Goal: Task Accomplishment & Management: Manage account settings

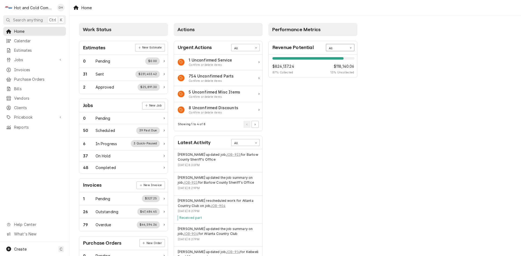
click at [352, 46] on div "Card Data Filter Control" at bounding box center [350, 47] width 7 height 7
click at [347, 74] on div "This Month" at bounding box center [340, 74] width 28 height 6
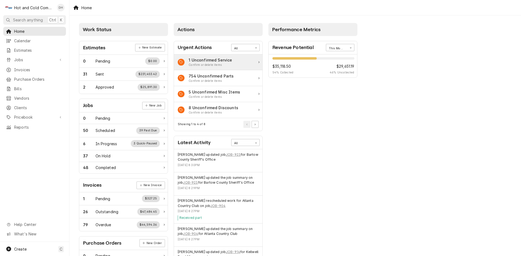
click at [226, 62] on div "1 Unconfirmed Service" at bounding box center [210, 60] width 43 height 6
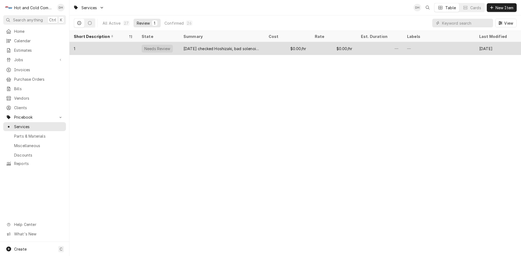
click at [277, 48] on div "$0.00/hr" at bounding box center [287, 48] width 46 height 13
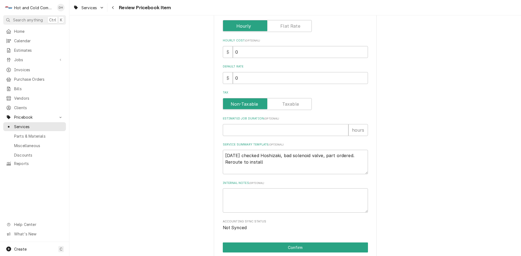
scroll to position [181, 0]
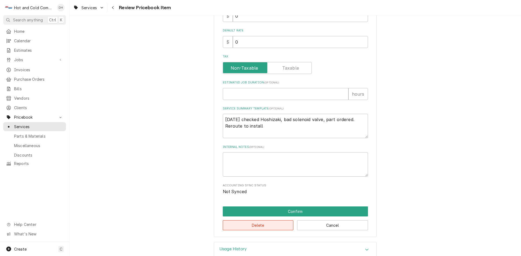
click at [262, 226] on button "Delete" at bounding box center [258, 226] width 71 height 10
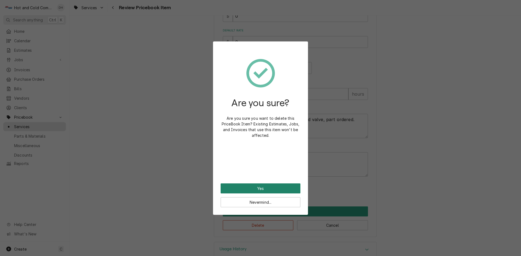
click at [262, 188] on button "Yes" at bounding box center [261, 189] width 80 height 10
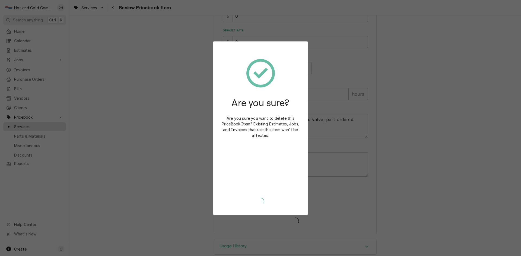
type textarea "x"
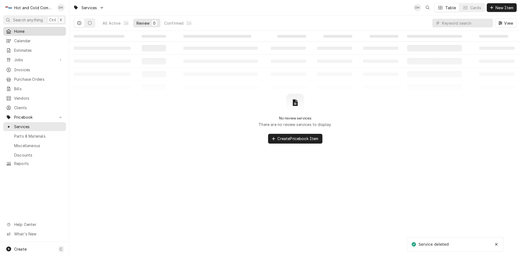
click at [31, 33] on span "Home" at bounding box center [38, 31] width 49 height 6
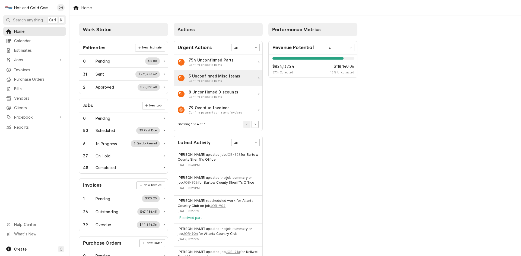
click at [236, 80] on div "Confirm or delete items" at bounding box center [215, 81] width 52 height 4
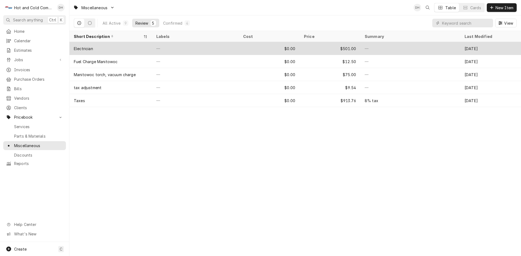
click at [185, 47] on div "—" at bounding box center [195, 48] width 87 height 13
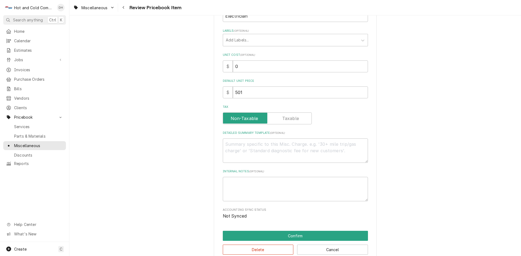
scroll to position [140, 0]
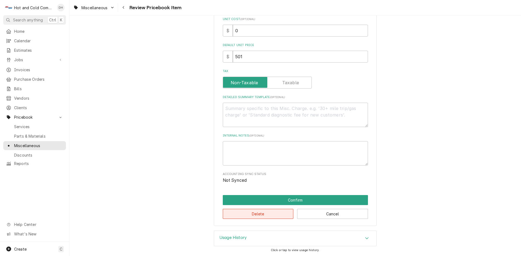
click at [257, 215] on button "Delete" at bounding box center [258, 214] width 71 height 10
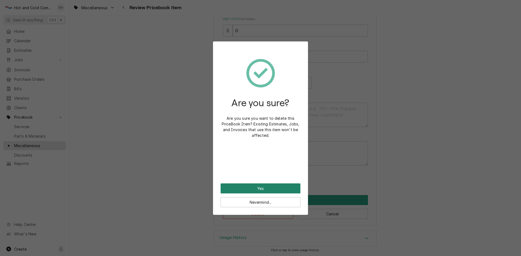
click at [262, 189] on button "Yes" at bounding box center [261, 189] width 80 height 10
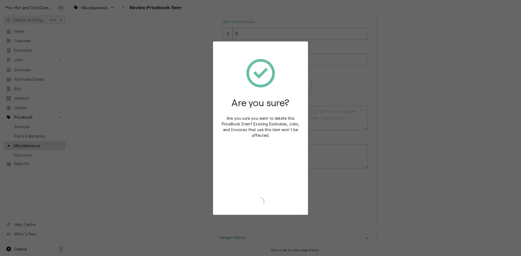
type textarea "x"
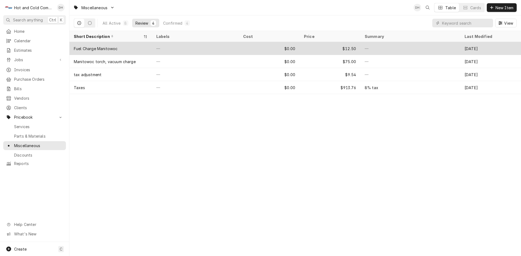
click at [247, 49] on div "$0.00" at bounding box center [269, 48] width 61 height 13
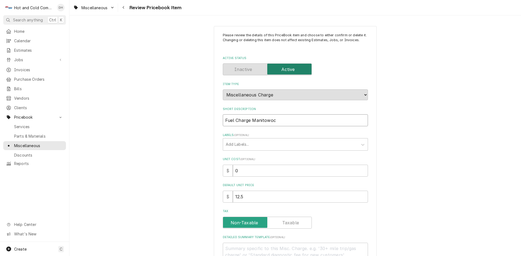
click at [337, 123] on input "Fuel Charge Manitowoc" at bounding box center [295, 121] width 145 height 12
type textarea "x"
type input "Fuel Charge Manitowo"
type textarea "x"
type input "Fuel Charge Manitow"
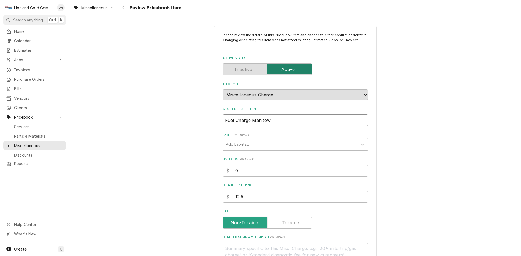
type textarea "x"
type input "Fuel Charge Manito"
type textarea "x"
type input "Fuel Charge Manit"
type textarea "x"
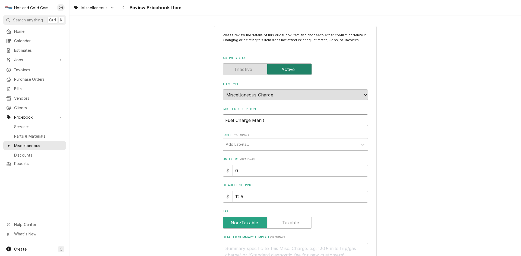
type input "Fuel Charge Mani"
type textarea "x"
type input "Fuel Charge Man"
type textarea "x"
type input "Fuel Charge Ma"
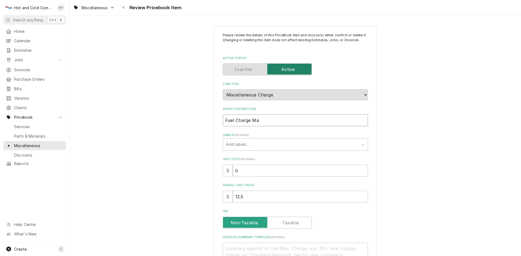
type textarea "x"
type input "Fuel Charge M"
type textarea "x"
type input "Fuel Charge"
type textarea "x"
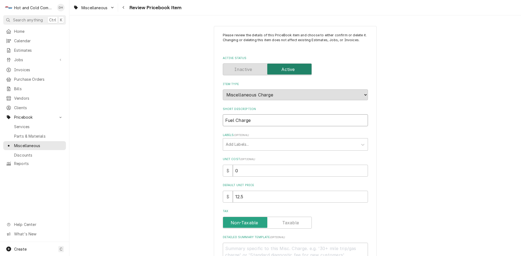
type input "Fuel Charge"
type textarea "x"
type input "Fuel Charg"
type textarea "x"
type input "Fuel Char"
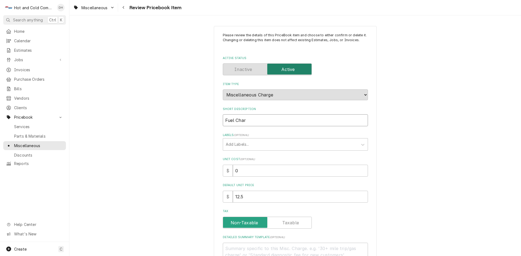
type textarea "x"
type input "Fuel Cha"
type textarea "x"
type input "Fuel Ch"
type textarea "x"
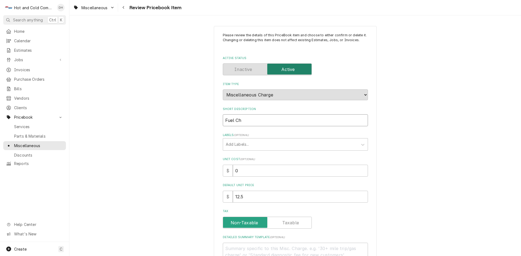
type input "Fuel C"
type textarea "x"
type input "Fuel"
type textarea "x"
type input "Fuel"
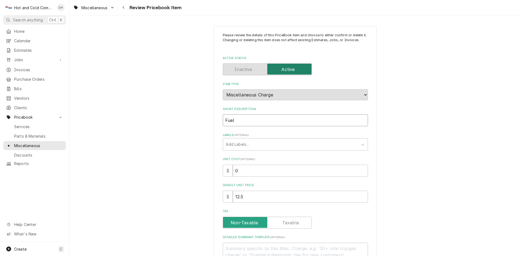
type textarea "x"
type input "Fue"
type textarea "x"
type input "Fu"
type textarea "x"
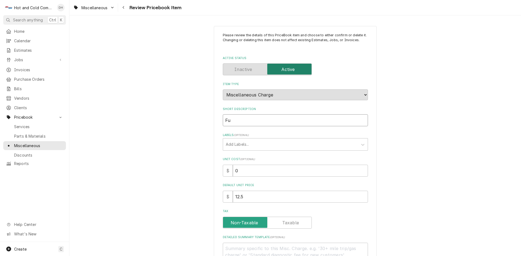
type input "F"
type textarea "x"
type input "M"
type textarea "x"
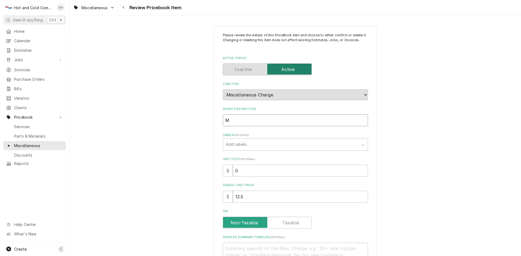
type input "Ma"
type textarea "x"
type input "Man"
type textarea "x"
type input "Mani"
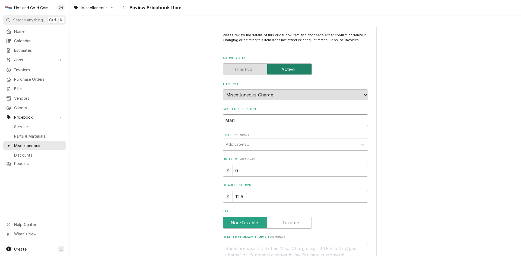
type textarea "x"
type input "Manit"
type textarea "x"
type input "Manito"
type textarea "x"
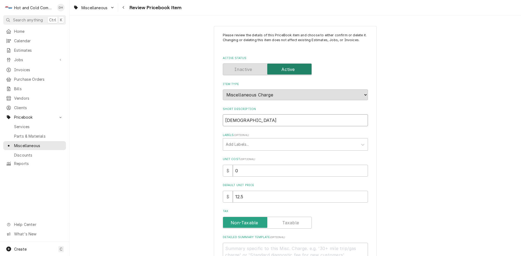
type input "Manitow"
type textarea "x"
type input "Manitowo"
type textarea "x"
type input "Manitowoc"
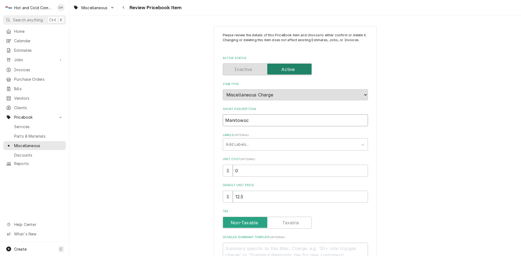
type textarea "x"
type input "Manitowoc"
type textarea "x"
type input "Manitowoc F"
type textarea "x"
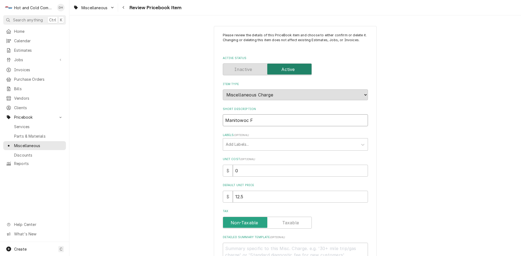
type input "Manitowoc Fu"
type textarea "x"
type input "Manitowoc Fue"
type textarea "x"
type input "Manitowoc Fuel"
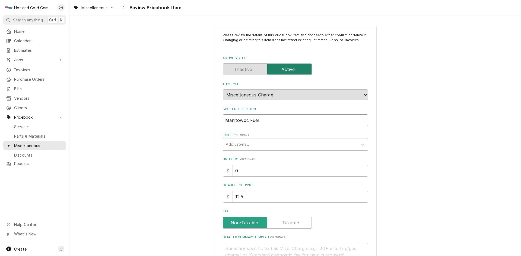
type textarea "x"
type input "Manitowoc Fuel"
type textarea "x"
type input "Manitowoc Fuel S"
type textarea "x"
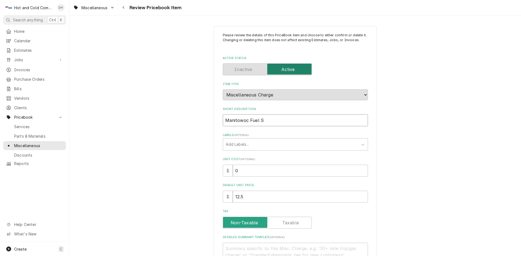
type input "Manitowoc Fuel Su"
type textarea "x"
type input "Manitowoc Fuel Sur"
type textarea "x"
type input "Manitowoc Fuel Surc"
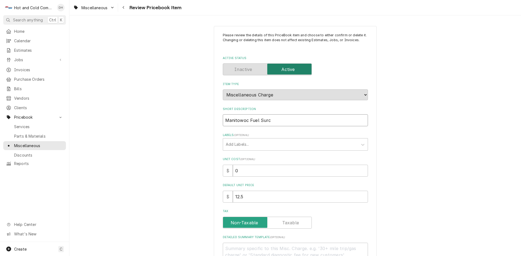
type textarea "x"
type input "Manitowoc Fuel Surch"
type textarea "x"
type input "Manitowoc Fuel Surcha"
type textarea "x"
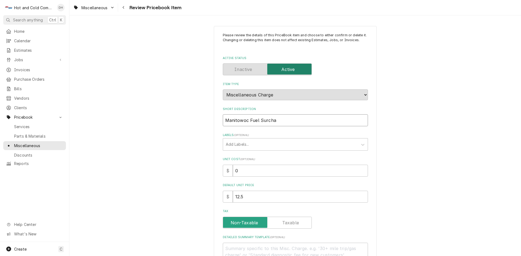
type input "Manitowoc Fuel Surchar"
type textarea "x"
type input "Manitowoc Fuel Surcharg"
type textarea "x"
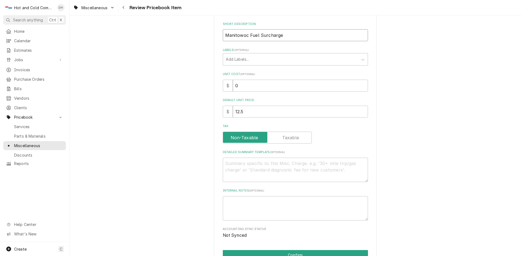
scroll to position [90, 0]
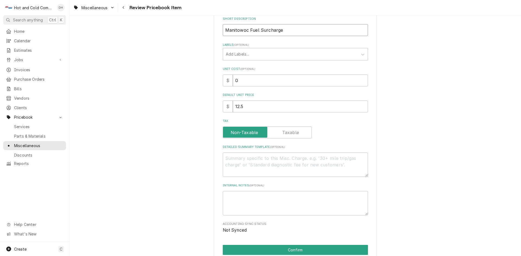
type input "Manitowoc Fuel Surcharge"
click at [290, 198] on textarea "Internal Notes ( optional )" at bounding box center [295, 203] width 145 height 24
type textarea "x"
type textarea "F"
type textarea "x"
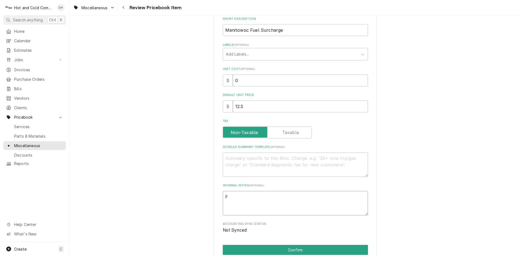
type textarea "Fu"
type textarea "x"
type textarea "Fue"
type textarea "x"
type textarea "Fuel"
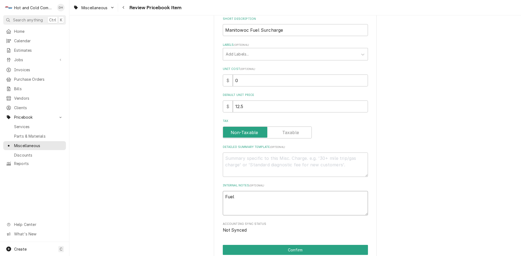
type textarea "x"
type textarea "Fuel"
type textarea "x"
type textarea "Fuel A"
type textarea "x"
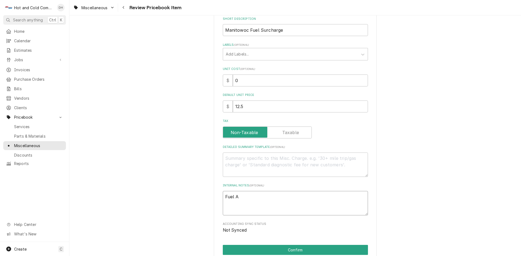
type textarea "Fuel Al"
type textarea "x"
type textarea "Fuel All"
type textarea "x"
type textarea "Fuel Allo"
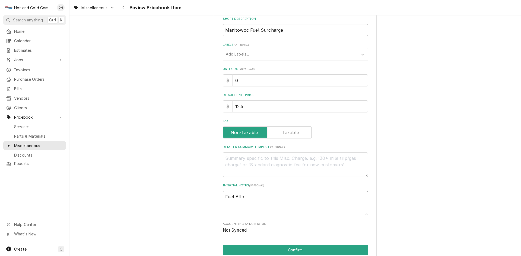
type textarea "x"
type textarea "Fuel Allow"
type textarea "x"
type textarea "Fuel Allowa"
type textarea "x"
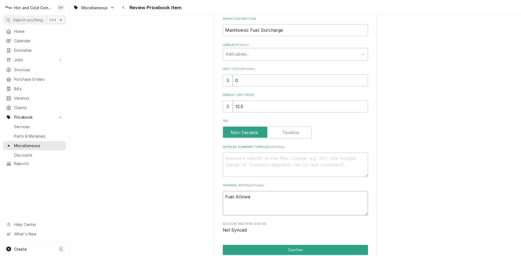
type textarea "Fuel Allowan"
type textarea "x"
type textarea "Fuel Allowanc"
type textarea "x"
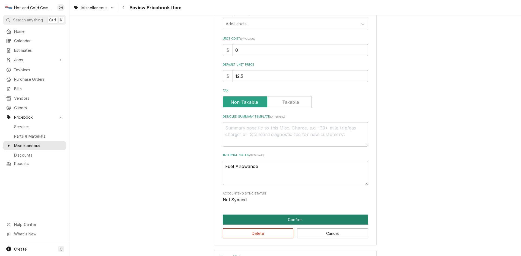
scroll to position [140, 0]
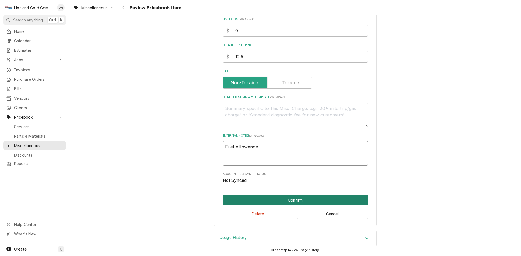
type textarea "Fuel Allowance"
drag, startPoint x: 301, startPoint y: 200, endPoint x: 324, endPoint y: 190, distance: 25.4
click at [301, 200] on button "Confirm" at bounding box center [295, 200] width 145 height 10
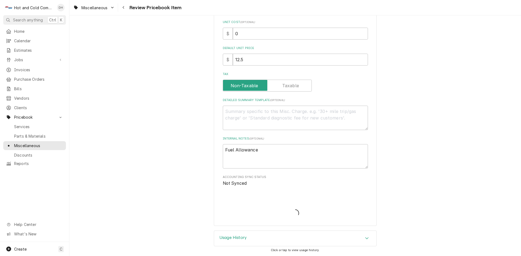
scroll to position [137, 0]
type textarea "x"
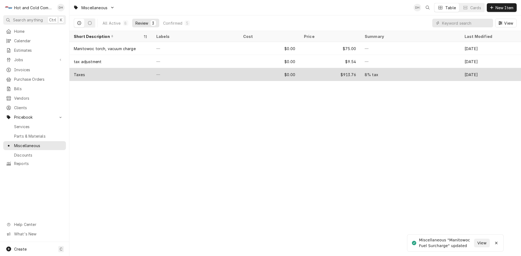
click at [266, 77] on div "$0.00" at bounding box center [269, 74] width 61 height 13
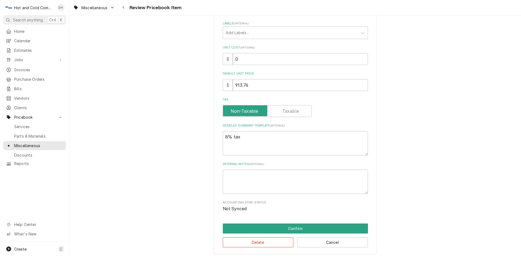
scroll to position [140, 0]
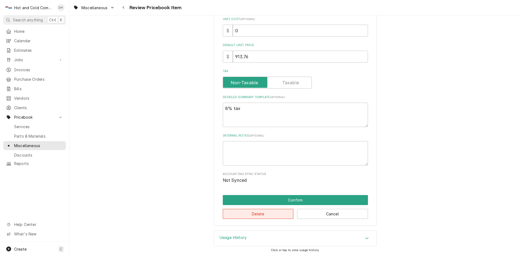
click at [259, 214] on button "Delete" at bounding box center [258, 214] width 71 height 10
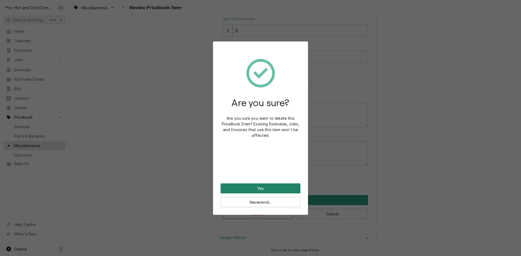
click at [279, 188] on button "Yes" at bounding box center [261, 189] width 80 height 10
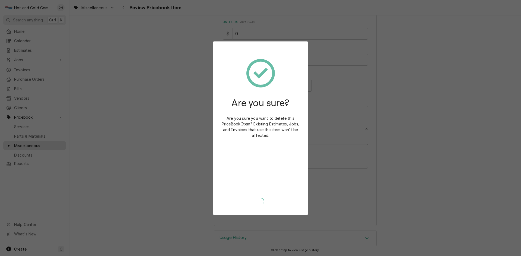
scroll to position [137, 0]
type textarea "x"
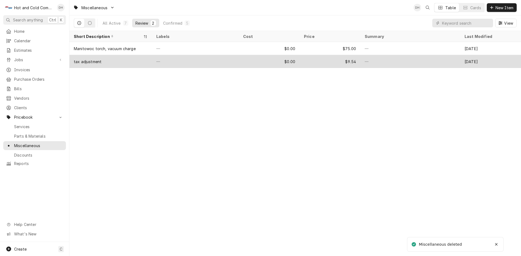
click at [259, 61] on div "$0.00" at bounding box center [269, 61] width 61 height 13
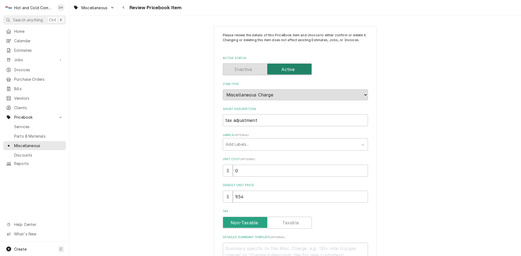
scroll to position [140, 0]
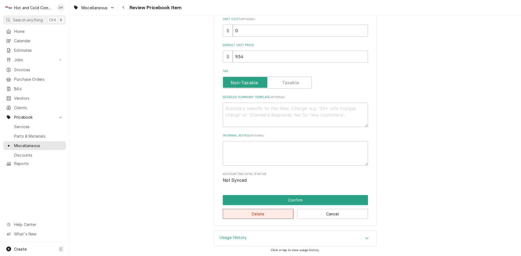
click at [262, 213] on button "Delete" at bounding box center [258, 214] width 71 height 10
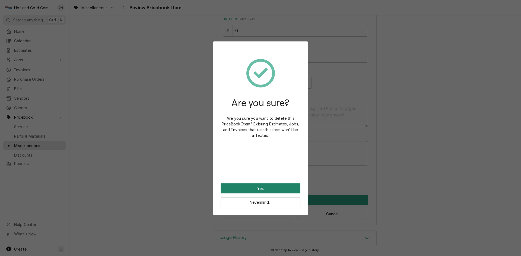
click at [263, 189] on button "Yes" at bounding box center [261, 189] width 80 height 10
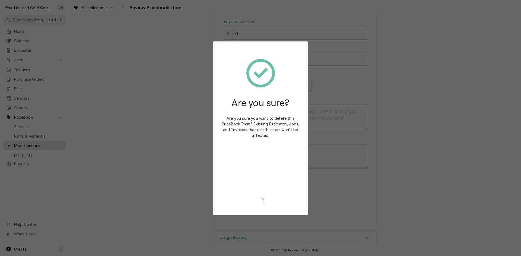
scroll to position [137, 0]
type textarea "x"
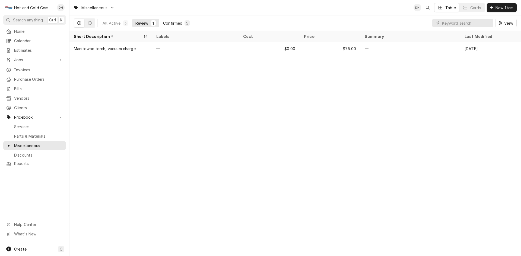
click at [179, 25] on div "Confirmed" at bounding box center [172, 23] width 19 height 6
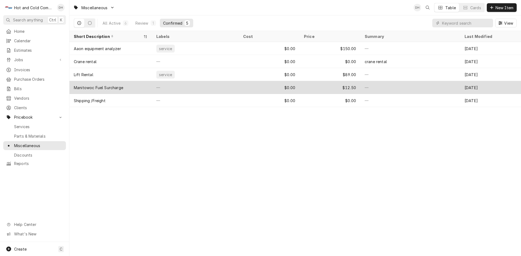
click at [210, 87] on div "—" at bounding box center [195, 87] width 87 height 13
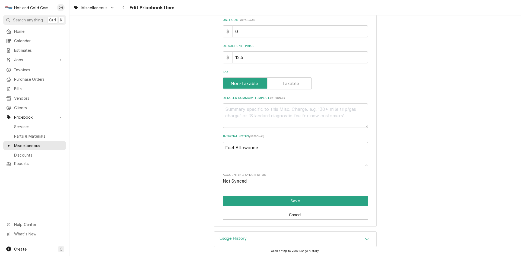
scroll to position [140, 0]
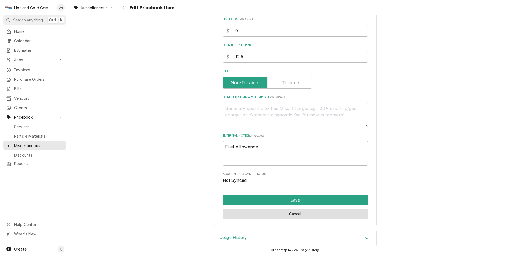
click at [300, 216] on button "Cancel" at bounding box center [295, 214] width 145 height 10
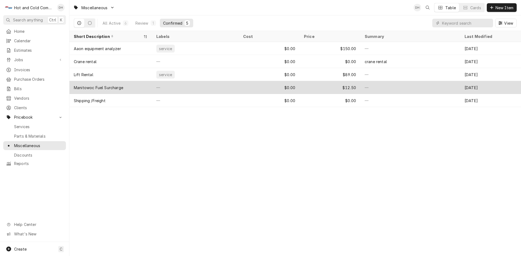
click at [272, 86] on div "$0.00" at bounding box center [269, 87] width 61 height 13
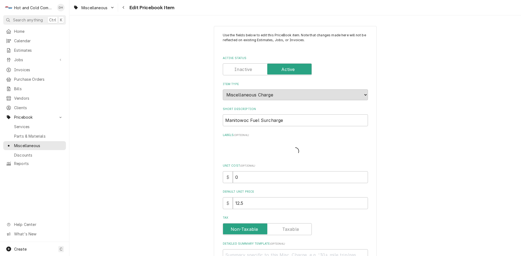
type textarea "x"
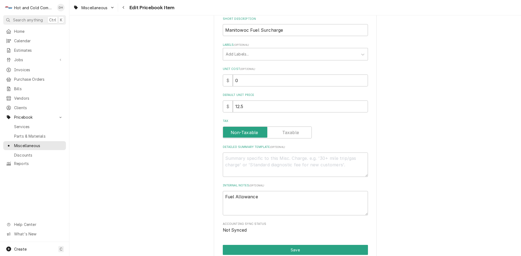
scroll to position [140, 0]
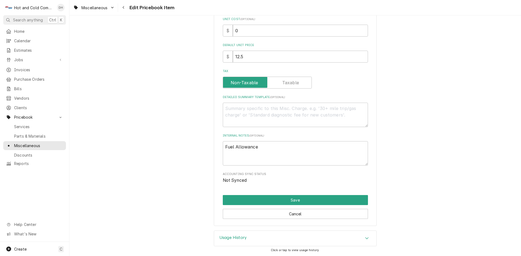
click at [365, 238] on icon "Accordion Header" at bounding box center [367, 238] width 4 height 4
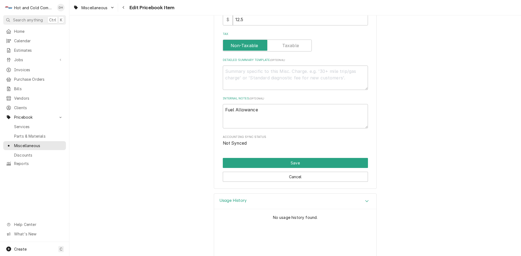
scroll to position [191, 0]
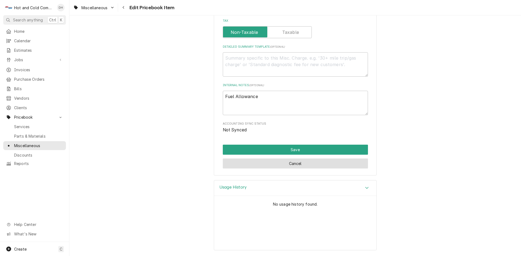
click at [293, 165] on button "Cancel" at bounding box center [295, 164] width 145 height 10
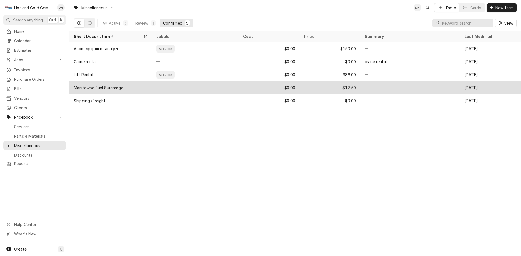
drag, startPoint x: 139, startPoint y: 85, endPoint x: 124, endPoint y: 83, distance: 15.1
click at [124, 83] on div "Manitowoc Fuel Surcharge" at bounding box center [110, 87] width 82 height 13
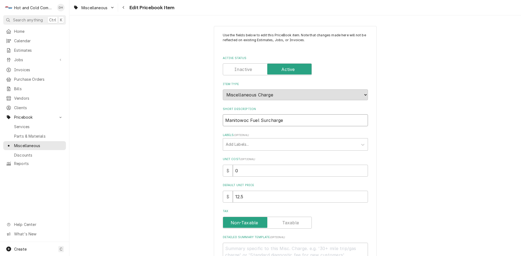
drag, startPoint x: 316, startPoint y: 121, endPoint x: 181, endPoint y: 120, distance: 134.9
click at [181, 120] on div "Use the fields below to edit this PriceBook item. Note that changes made here w…" at bounding box center [295, 196] width 452 height 350
type textarea "x"
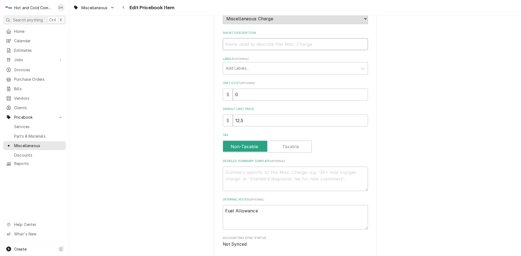
scroll to position [90, 0]
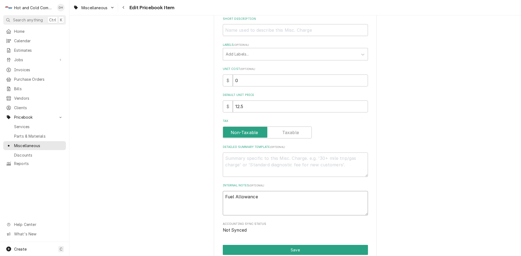
drag, startPoint x: 283, startPoint y: 198, endPoint x: 185, endPoint y: 189, distance: 98.1
click at [185, 189] on div "Use the fields below to edit this PriceBook item. Note that changes made here w…" at bounding box center [295, 106] width 452 height 350
type textarea "x"
drag, startPoint x: 251, startPoint y: 108, endPoint x: 198, endPoint y: 98, distance: 54.3
click at [197, 98] on div "Use the fields below to edit this PriceBook item. Note that changes made here w…" at bounding box center [295, 106] width 452 height 350
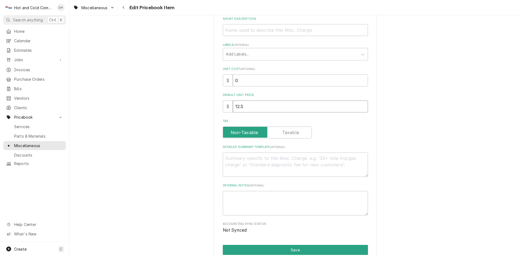
type textarea "x"
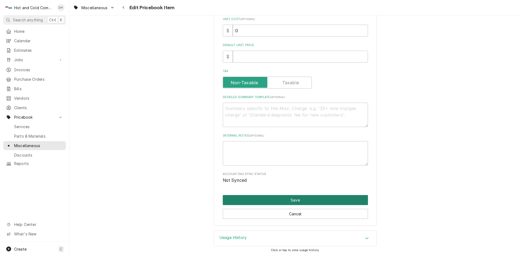
drag, startPoint x: 298, startPoint y: 198, endPoint x: 305, endPoint y: 197, distance: 6.6
click at [298, 198] on button "Save" at bounding box center [295, 200] width 145 height 10
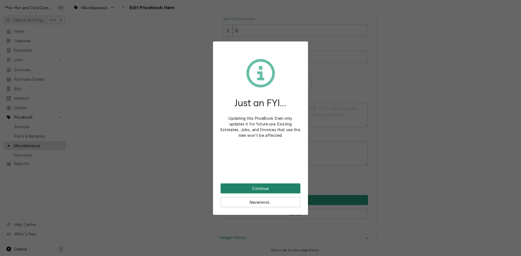
click at [264, 189] on button "Continue" at bounding box center [261, 189] width 80 height 10
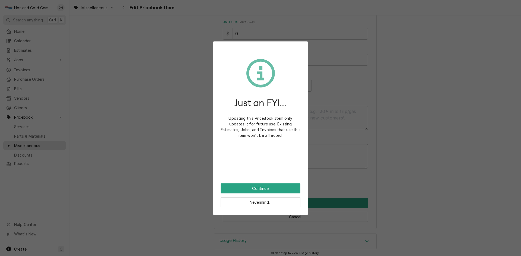
type textarea "x"
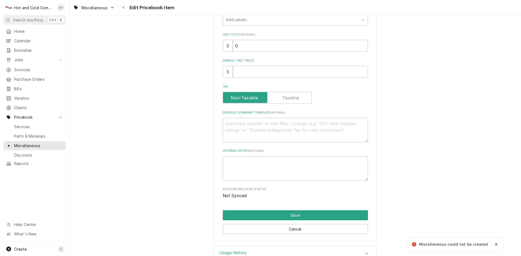
scroll to position [92, 0]
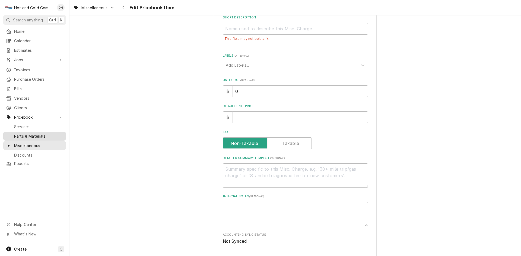
click at [37, 133] on span "Parts & Materials" at bounding box center [38, 136] width 49 height 6
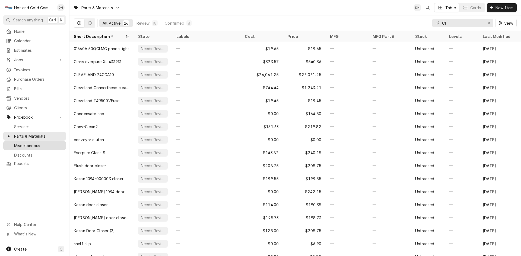
click at [40, 143] on span "Miscellaneous" at bounding box center [38, 146] width 49 height 6
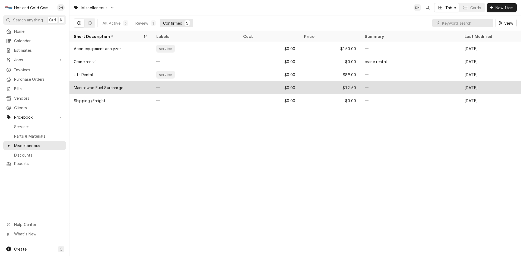
click at [258, 87] on div "$0.00" at bounding box center [269, 87] width 61 height 13
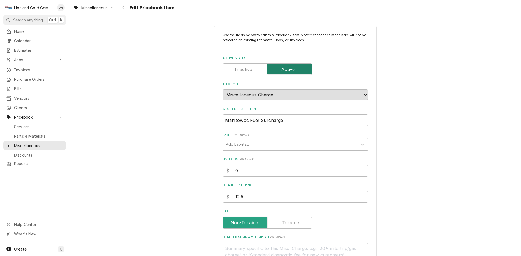
click at [253, 69] on input "Active Status" at bounding box center [267, 69] width 84 height 12
checkbox input "false"
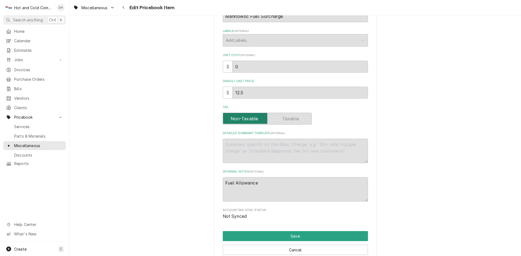
scroll to position [140, 0]
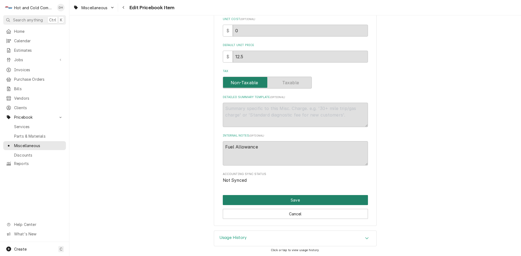
click at [310, 197] on button "Save" at bounding box center [295, 200] width 145 height 10
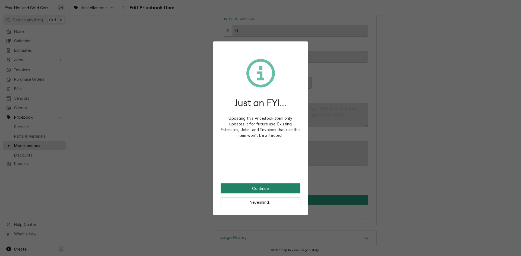
click at [278, 187] on button "Continue" at bounding box center [261, 189] width 80 height 10
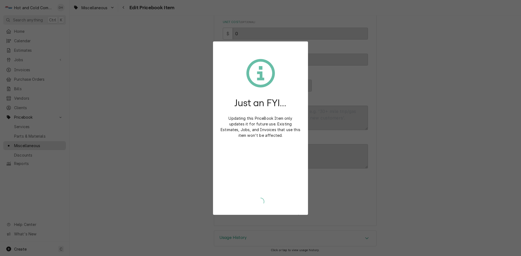
scroll to position [137, 0]
type textarea "x"
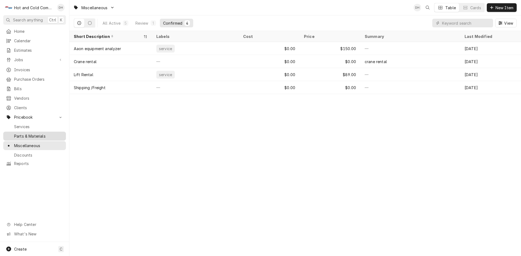
click at [32, 133] on span "Parts & Materials" at bounding box center [38, 136] width 49 height 6
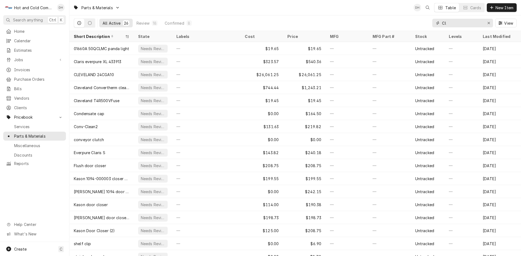
click at [453, 21] on input "Cl" at bounding box center [462, 23] width 41 height 9
type input "C"
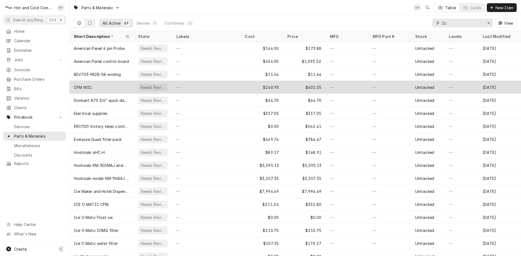
scroll to position [163, 0]
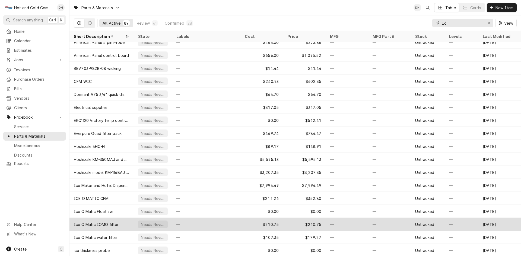
type input "Ic"
click at [231, 224] on div "—" at bounding box center [206, 224] width 69 height 13
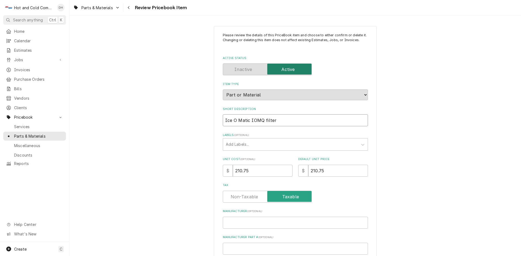
drag, startPoint x: 262, startPoint y: 120, endPoint x: 249, endPoint y: 123, distance: 13.4
click at [249, 123] on input "Ice O Matic IOMQ filter" at bounding box center [295, 121] width 145 height 12
type textarea "x"
type input "Ice O Matic filter"
type textarea "x"
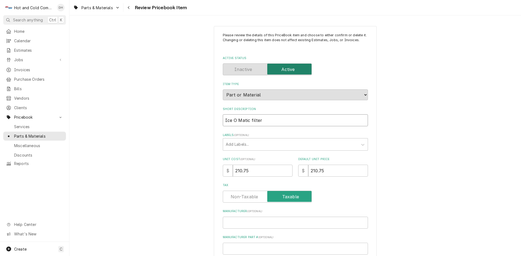
type input "Ice O Matic wfilter"
type textarea "x"
type input "Ice O Matic wafilter"
type textarea "x"
type input "Ice O Matic watfilter"
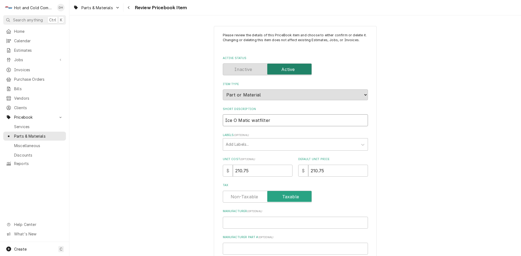
type textarea "x"
type input "Ice O Matic watefilter"
type textarea "x"
type input "Ice O Matic waterfilter"
type textarea "x"
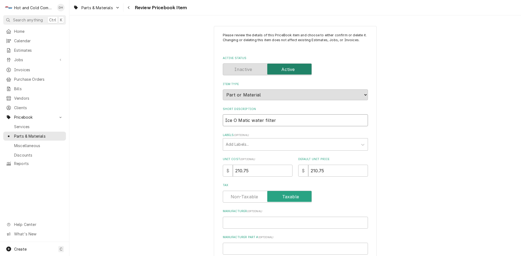
type input "Ice O Matic water filter"
click at [243, 222] on input "Manufacturer ( optional )" at bounding box center [295, 223] width 145 height 12
type textarea "x"
type input "I"
type textarea "x"
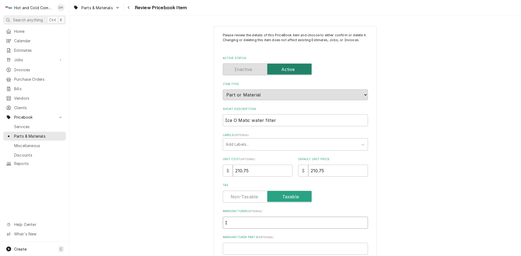
type input "Ic"
type textarea "x"
type input "Ice"
type textarea "x"
type input "Ice"
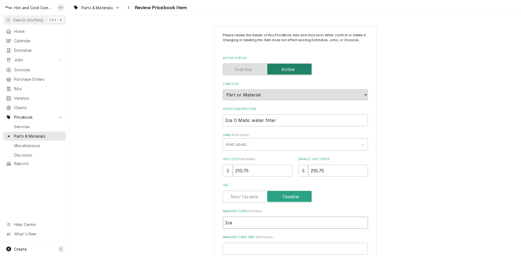
type textarea "x"
type input "Ice O"
type textarea "x"
type input "Ice O"
type textarea "x"
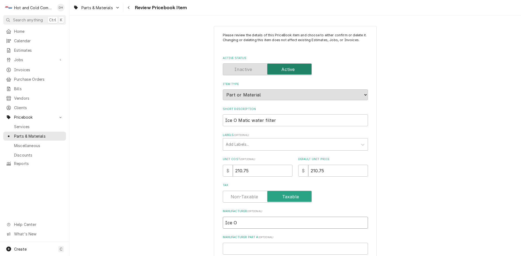
type input "Ice O M"
type textarea "x"
type input "Ice O Ma"
type textarea "x"
type input "Ice O Mat"
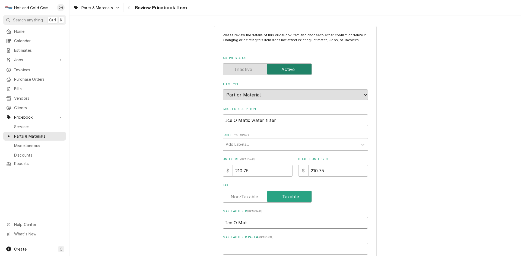
type textarea "x"
type input "Ice O Mati"
type textarea "x"
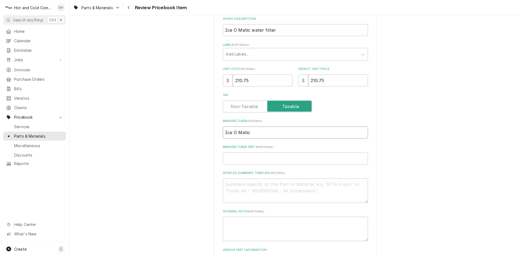
type input "Ice O Matic"
click at [241, 160] on input "Manufacturer Part # ( optional )" at bounding box center [295, 159] width 145 height 12
paste input "IOMQ"
type textarea "x"
type input "IOMQ"
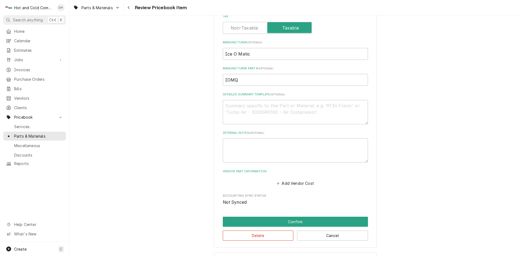
scroll to position [181, 0]
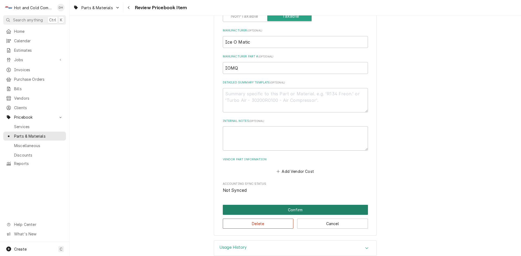
click at [308, 209] on button "Confirm" at bounding box center [295, 210] width 145 height 10
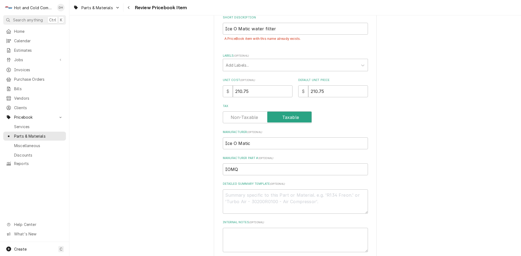
scroll to position [182, 0]
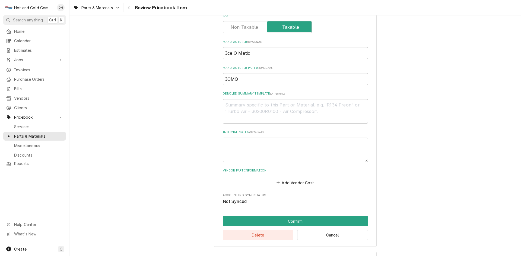
drag, startPoint x: 254, startPoint y: 234, endPoint x: 281, endPoint y: 202, distance: 42.0
click at [254, 234] on button "Delete" at bounding box center [258, 235] width 71 height 10
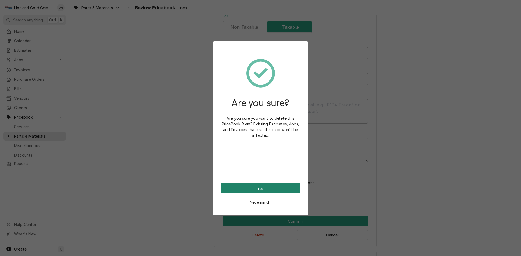
drag, startPoint x: 265, startPoint y: 189, endPoint x: 319, endPoint y: 149, distance: 67.5
click at [265, 189] on button "Yes" at bounding box center [261, 189] width 80 height 10
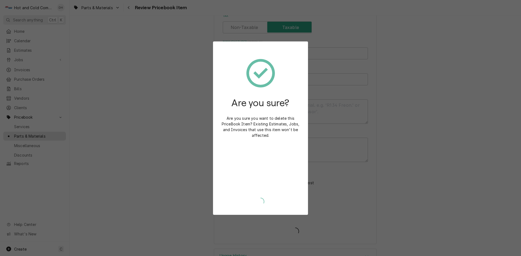
type textarea "x"
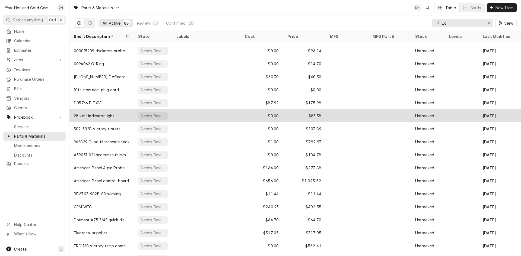
scroll to position [58, 0]
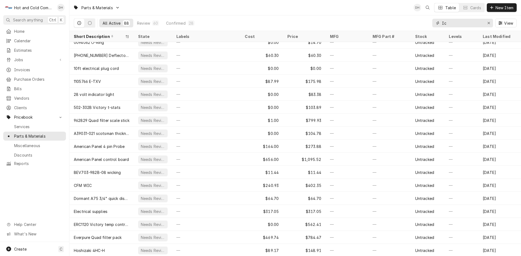
click at [461, 23] on input "Ic" at bounding box center [462, 23] width 41 height 9
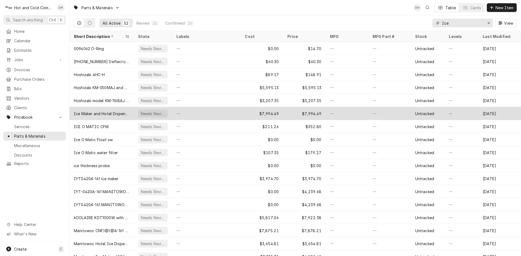
scroll to position [32, 0]
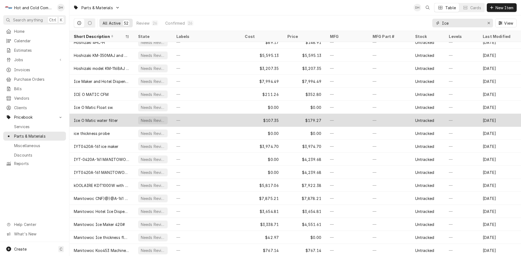
type input "Ice"
click at [129, 119] on div "Ice O Matic water filter" at bounding box center [101, 120] width 64 height 13
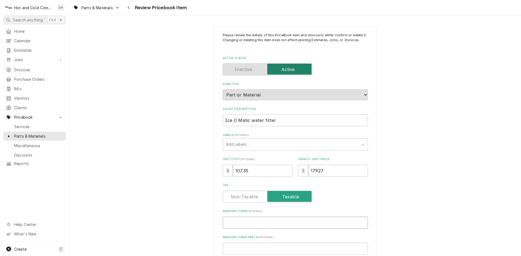
click at [251, 224] on input "Manufacturer ( optional )" at bounding box center [295, 223] width 145 height 12
drag, startPoint x: 243, startPoint y: 223, endPoint x: 253, endPoint y: 246, distance: 24.6
click at [253, 246] on input "Manufacturer Part # ( optional )" at bounding box center [295, 249] width 145 height 12
paste input "IOMQ"
type textarea "x"
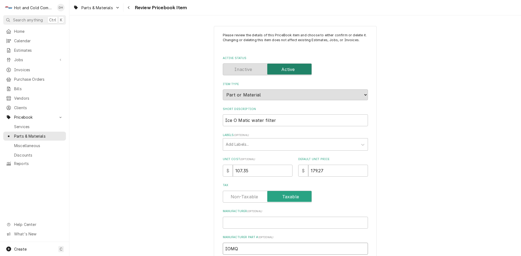
scroll to position [90, 0]
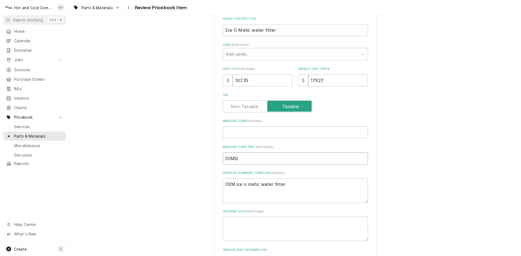
type input "IOMQ"
click at [228, 131] on input "Manufacturer ( optional )" at bounding box center [295, 133] width 145 height 12
type textarea "x"
type input "I"
type textarea "x"
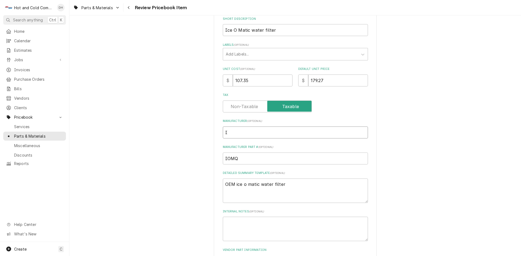
type input "Ic"
type textarea "x"
type input "Ice"
type textarea "x"
type input "Ice"
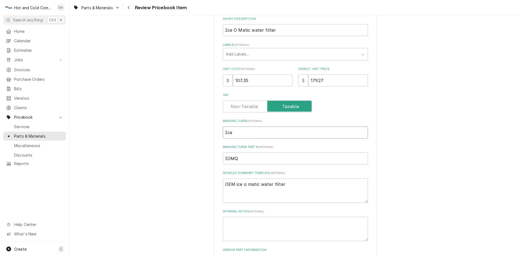
type textarea "x"
type input "Ice O"
type textarea "x"
type input "Ice O"
type textarea "x"
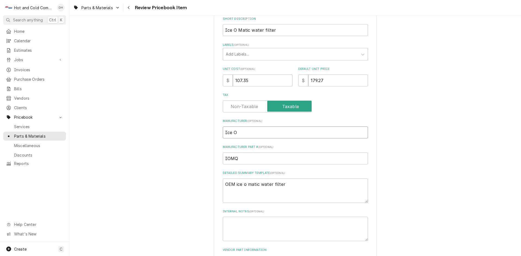
type input "Ice O M"
type textarea "x"
type input "Ice O Ma"
type textarea "x"
type input "Ice O Mat"
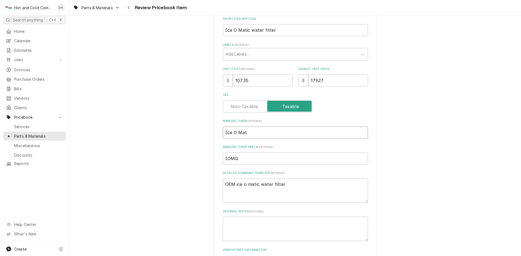
type textarea "x"
type input "Ice O Mati"
type textarea "x"
type input "Ice O Matic"
drag, startPoint x: 232, startPoint y: 184, endPoint x: 207, endPoint y: 185, distance: 25.2
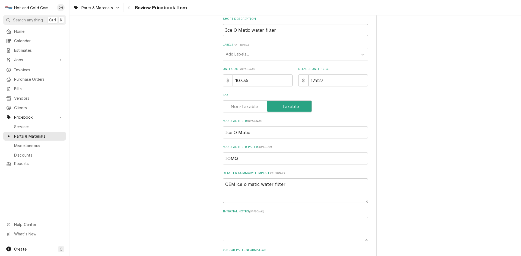
click at [207, 184] on div "Please review the details of this PriceBook item and choose to either confirm o…" at bounding box center [295, 131] width 452 height 400
type textarea "x"
type textarea "ice o matic water filter"
click at [333, 83] on input "179.27" at bounding box center [338, 81] width 60 height 12
type textarea "x"
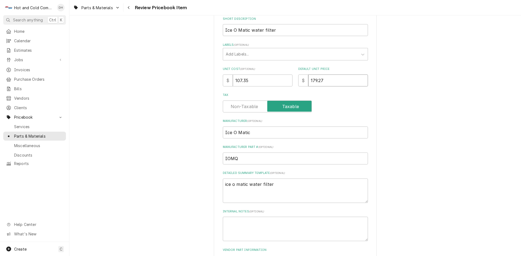
type input "179.2"
type textarea "x"
type input "179"
type textarea "x"
type input "17"
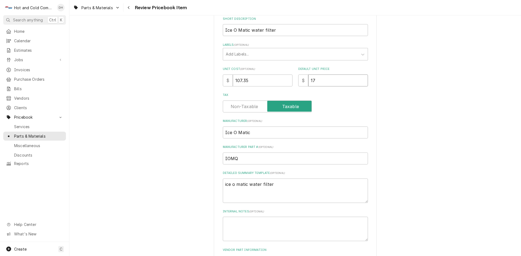
type textarea "x"
type input "1"
type textarea "x"
type input "18"
type textarea "x"
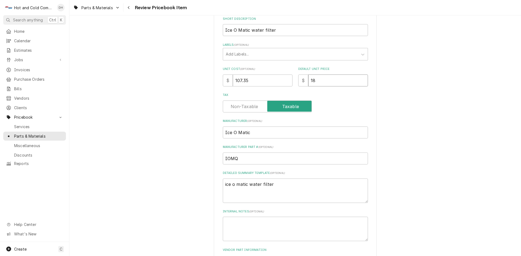
type input "187"
type textarea "x"
type input "187.8"
type textarea "x"
type input "187.86"
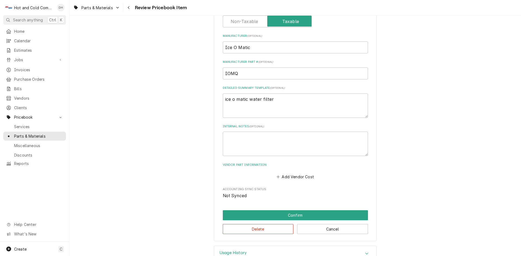
scroll to position [181, 0]
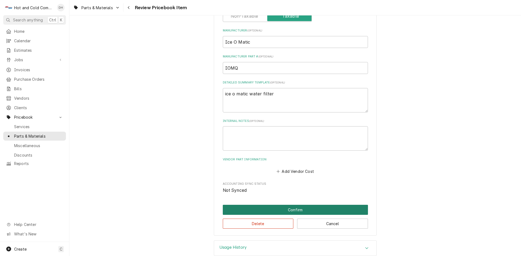
drag, startPoint x: 295, startPoint y: 210, endPoint x: 356, endPoint y: 158, distance: 79.7
click at [296, 210] on button "Confirm" at bounding box center [295, 210] width 145 height 10
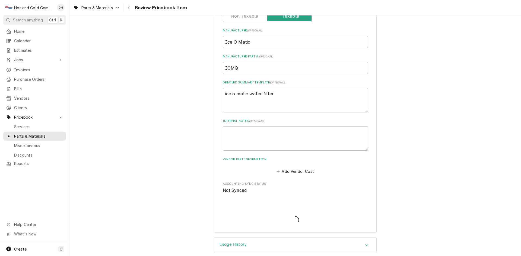
type textarea "x"
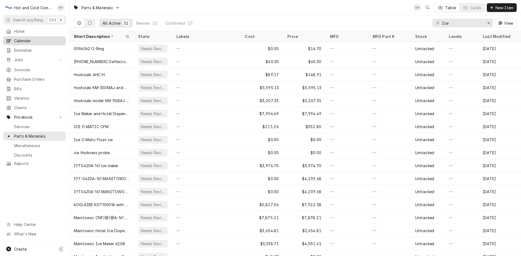
click at [21, 40] on span "Calendar" at bounding box center [38, 41] width 49 height 6
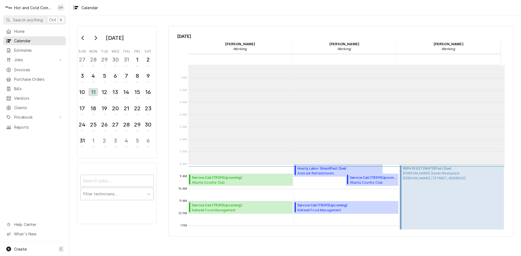
scroll to position [99, 0]
